Goal: Task Accomplishment & Management: Use online tool/utility

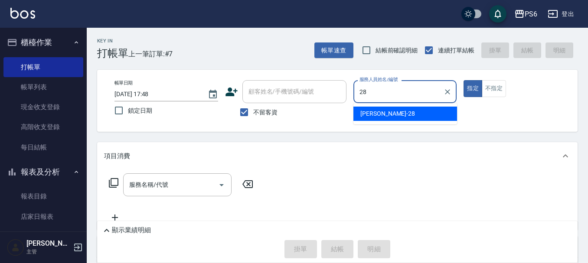
type input "[PERSON_NAME]-28"
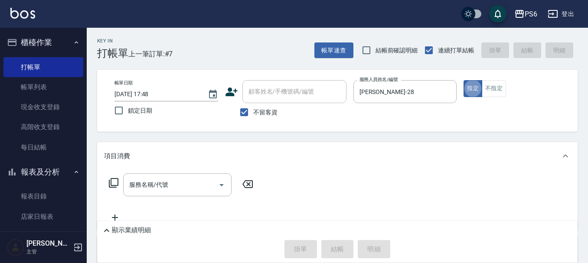
type button "true"
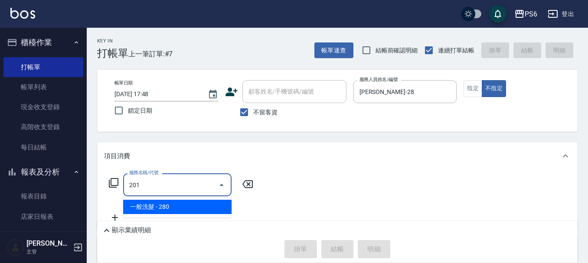
type input "一般洗髮(201)"
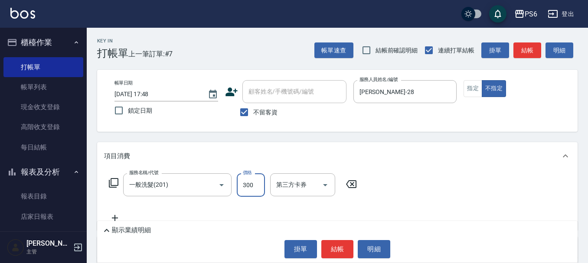
type input "300"
click at [332, 246] on button "結帳" at bounding box center [337, 249] width 32 height 18
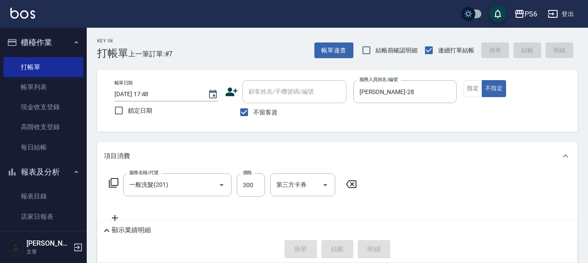
type input "2025/10/13 18:57"
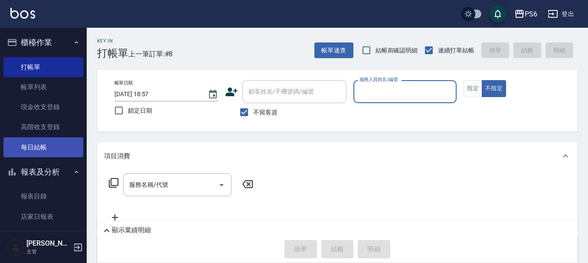
click at [50, 149] on link "每日結帳" at bounding box center [43, 147] width 80 height 20
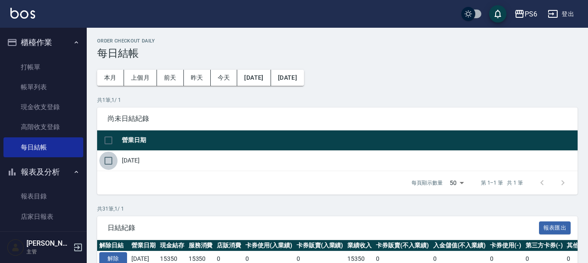
click at [113, 158] on input "checkbox" at bounding box center [108, 161] width 18 height 18
checkbox input "true"
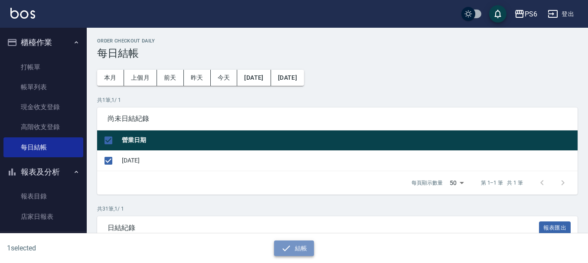
click at [290, 243] on icon "button" at bounding box center [286, 248] width 10 height 10
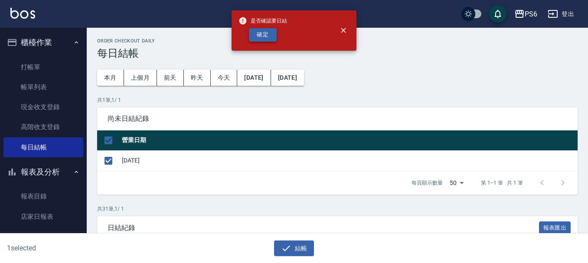
click at [266, 37] on button "確定" at bounding box center [263, 34] width 28 height 13
checkbox input "false"
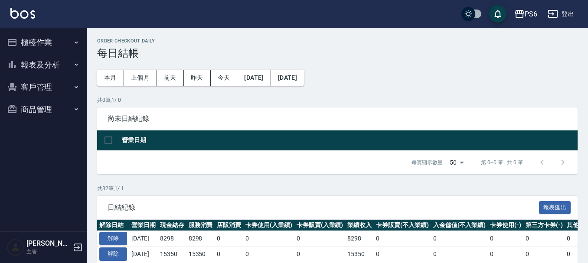
scroll to position [43, 0]
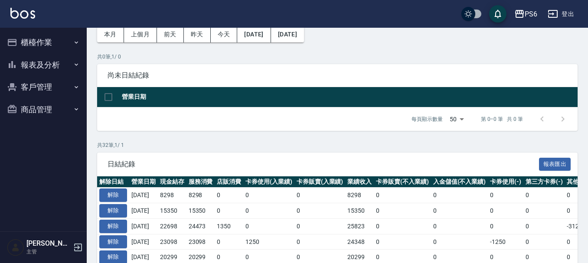
click at [36, 69] on button "報表及分析" at bounding box center [43, 65] width 80 height 23
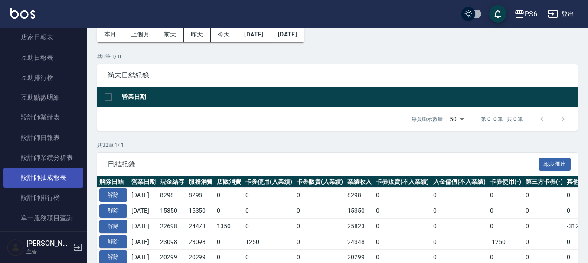
scroll to position [87, 0]
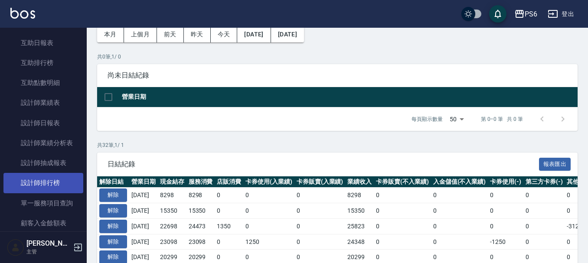
click at [47, 177] on link "設計師排行榜" at bounding box center [43, 183] width 80 height 20
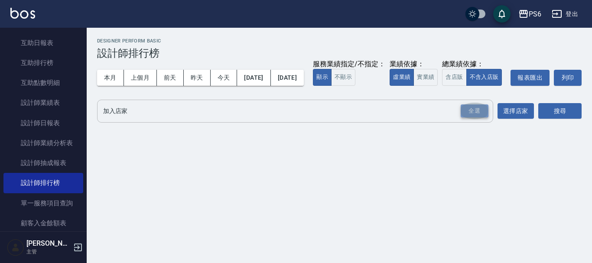
click at [476, 118] on div "全選" at bounding box center [475, 110] width 28 height 13
drag, startPoint x: 559, startPoint y: 130, endPoint x: 552, endPoint y: 129, distance: 7.5
click at [559, 120] on button "搜尋" at bounding box center [559, 112] width 43 height 16
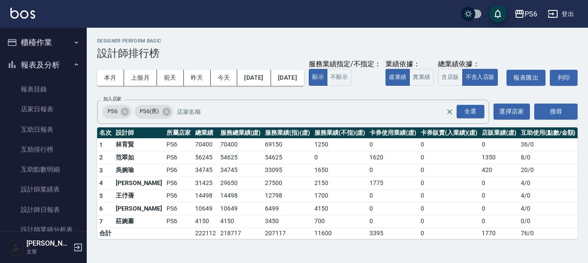
click at [63, 39] on button "櫃檯作業" at bounding box center [43, 42] width 80 height 23
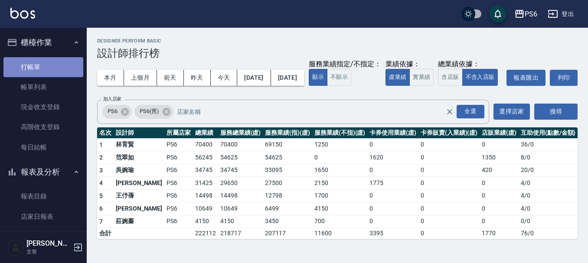
click at [67, 63] on link "打帳單" at bounding box center [43, 67] width 80 height 20
